Goal: Task Accomplishment & Management: Manage account settings

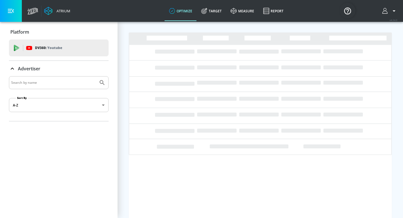
click at [41, 83] on input "Search by name" at bounding box center [53, 82] width 85 height 7
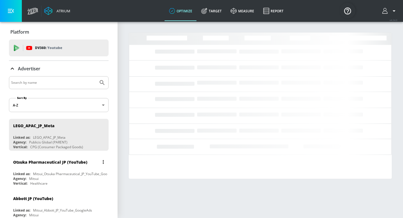
click at [33, 172] on div "Mitsui_Otsuka Pharmaceutical_JP_YouTube_GoogleAds" at bounding box center [75, 173] width 85 height 5
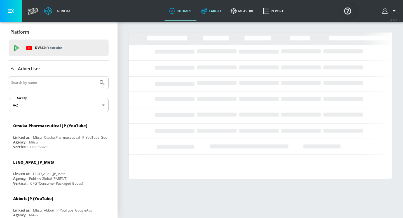
click at [214, 7] on link "Target" at bounding box center [211, 11] width 29 height 20
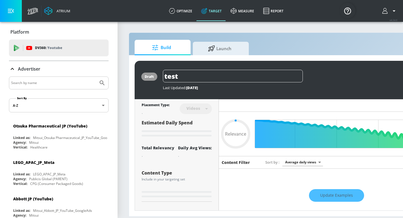
type input "0.05"
click at [214, 51] on span "Launch" at bounding box center [219, 47] width 43 height 13
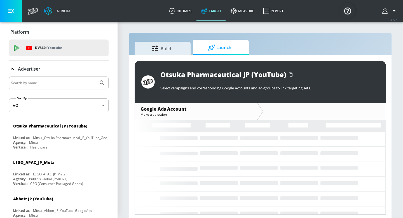
scroll to position [3, 0]
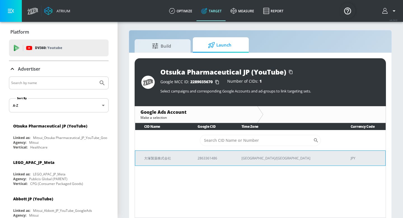
click at [159, 155] on p "大塚製薬株式会社" at bounding box center [164, 158] width 40 height 6
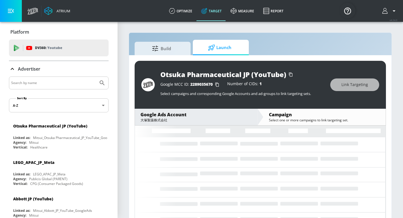
scroll to position [8, 0]
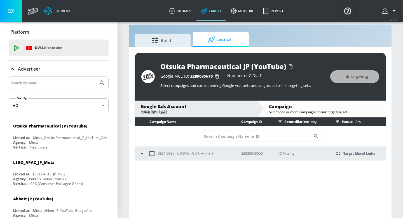
click at [141, 152] on icon "button" at bounding box center [142, 154] width 6 height 6
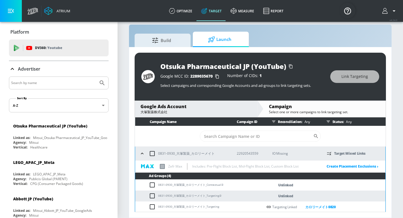
scroll to position [12, 0]
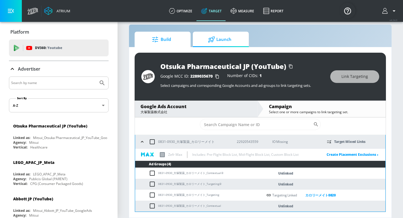
click at [167, 44] on span "Build" at bounding box center [161, 39] width 43 height 13
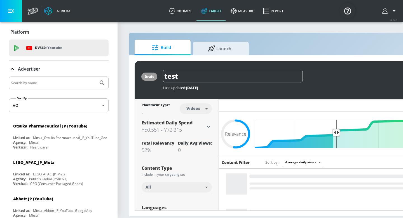
click at [55, 69] on div "Advertiser" at bounding box center [59, 68] width 100 height 7
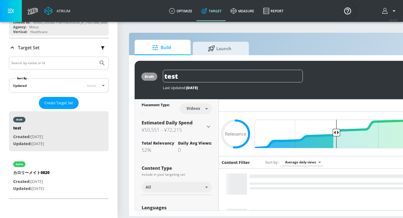
scroll to position [91, 0]
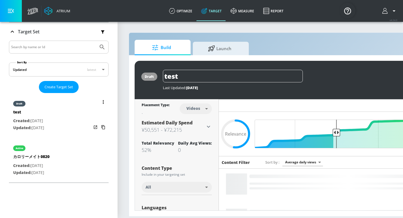
click at [43, 159] on div "カロリーメイト0820" at bounding box center [31, 158] width 36 height 8
type input "カロリーメイト0820"
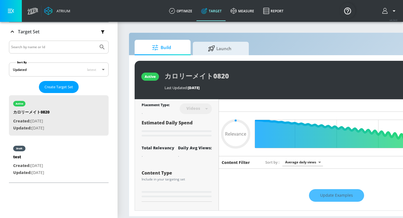
type input "0.6"
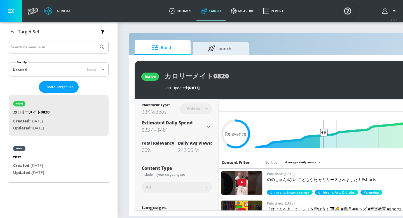
scroll to position [19, 0]
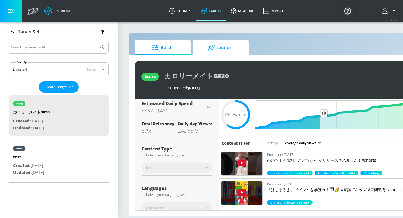
click at [218, 54] on link "Launch" at bounding box center [221, 47] width 56 height 15
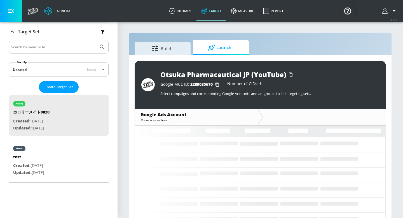
scroll to position [8, 0]
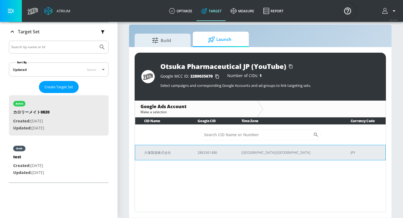
click at [159, 148] on td "大塚製薬株式会社" at bounding box center [162, 152] width 54 height 15
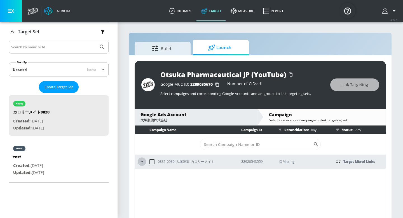
click at [140, 158] on button "button" at bounding box center [142, 161] width 8 height 8
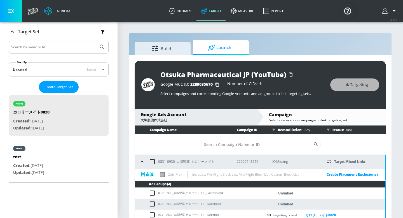
scroll to position [12, 0]
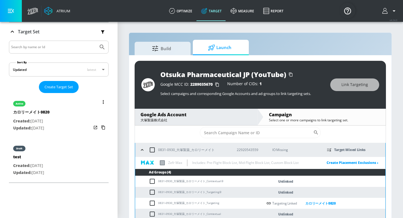
click at [49, 118] on p "Created: [DATE]" at bounding box center [31, 121] width 36 height 7
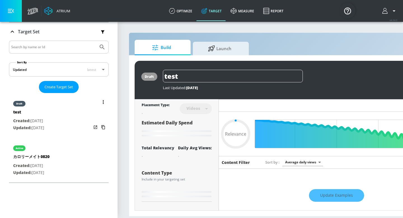
click at [41, 161] on div "カロリーメイト0820" at bounding box center [31, 158] width 36 height 8
type input "カロリーメイト0820"
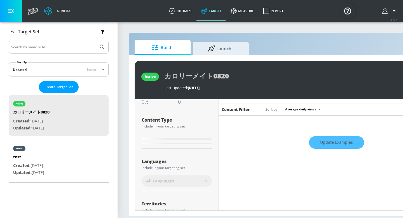
scroll to position [53, 0]
type input "0.6"
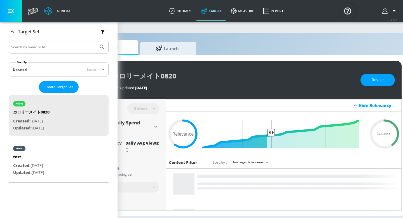
scroll to position [0, 68]
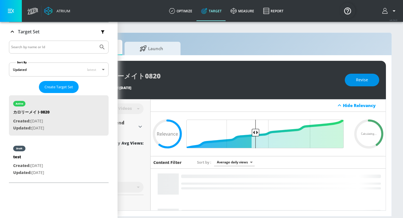
click at [367, 80] on span "Revise" at bounding box center [362, 79] width 12 height 7
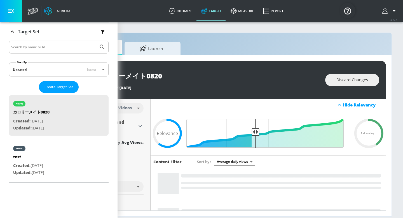
scroll to position [0, 0]
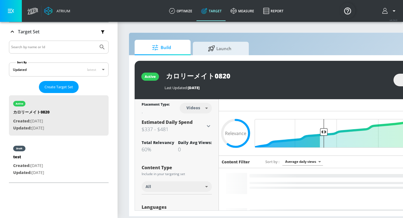
click at [205, 189] on body "Atrium optimize Target measure Report optimize Target measure Report v 4.24.0 P…" at bounding box center [201, 109] width 403 height 218
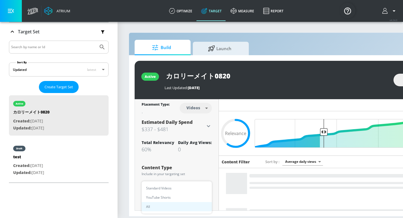
click at [310, 45] on div at bounding box center [201, 109] width 403 height 218
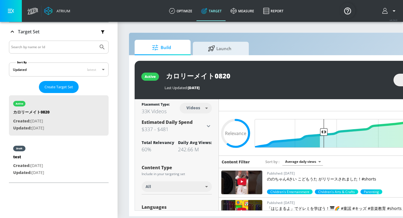
click at [250, 80] on input "カロリーメイト0820" at bounding box center [235, 76] width 140 height 13
type input "カロリーメイト0820 shorts"
click at [258, 93] on div "active カロリーメイト0820 shorts Last Updated: [DATE] Discard Changes" at bounding box center [295, 80] width 320 height 38
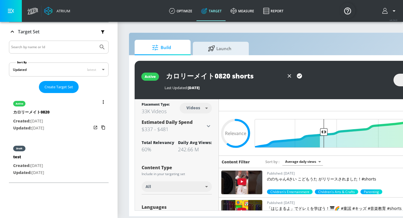
click at [104, 102] on button "list of Target Set" at bounding box center [103, 102] width 8 height 8
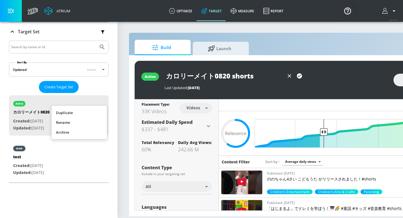
click at [69, 150] on div at bounding box center [201, 109] width 403 height 218
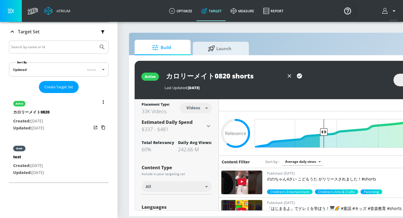
click at [104, 99] on button "list of Target Set" at bounding box center [103, 102] width 8 height 8
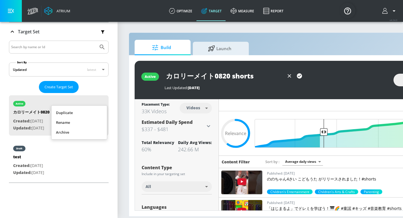
click at [81, 148] on div at bounding box center [201, 109] width 403 height 218
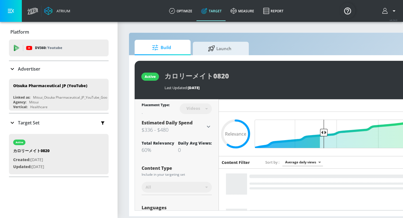
click at [29, 118] on div "Target Set" at bounding box center [59, 123] width 100 height 12
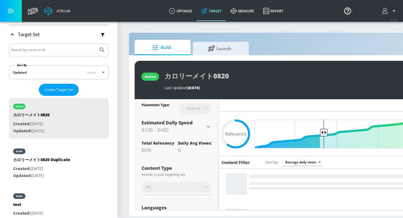
scroll to position [88, 0]
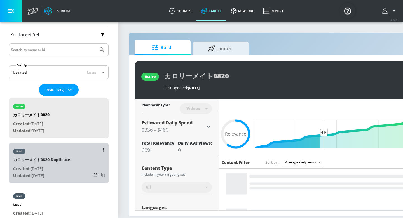
click at [38, 168] on p "Created: Sep. 03, 2025" at bounding box center [41, 168] width 57 height 7
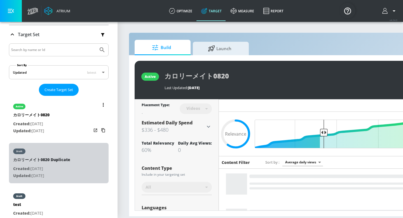
type input "カロリーメイト0820 Duplicate"
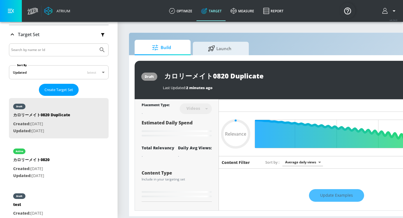
type input "0.6"
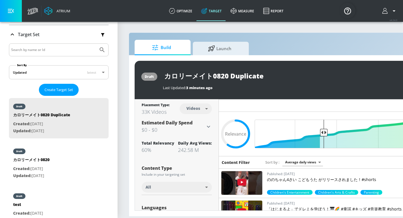
click at [241, 78] on input "カロリーメイト0820 Duplicate" at bounding box center [233, 76] width 140 height 13
click at [45, 158] on div "カロリーメイト0820" at bounding box center [31, 161] width 36 height 8
type input "カロリーメイト0820"
type input "0.05"
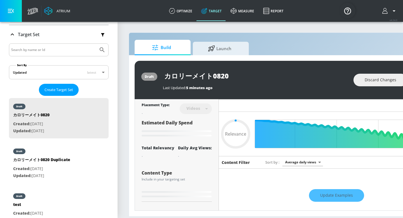
click at [224, 76] on input "カロリーメイト0820" at bounding box center [233, 76] width 140 height 13
type input "カロリーメイト0820"
type input "0.05"
type input "カロリーメイト0820 s"
type input "0.05"
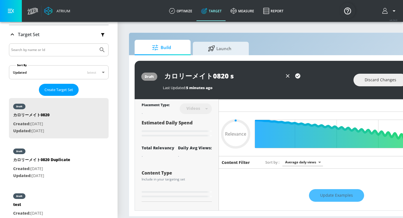
type input "カロリーメイト0820 sh"
type input "0.05"
type input "カロリーメイト0820 shu"
type input "0.05"
type input "カロリーメイト0820"
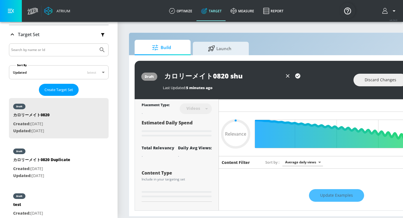
type input "0.6"
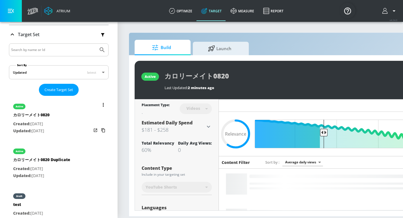
click at [55, 152] on div "active" at bounding box center [41, 150] width 57 height 14
type input "カロリーメイト0820 Duplicate"
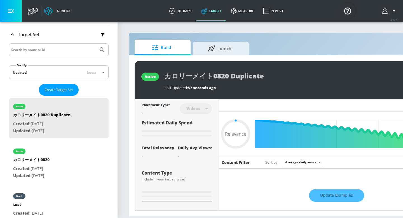
type input "0.6"
